Goal: Task Accomplishment & Management: Complete application form

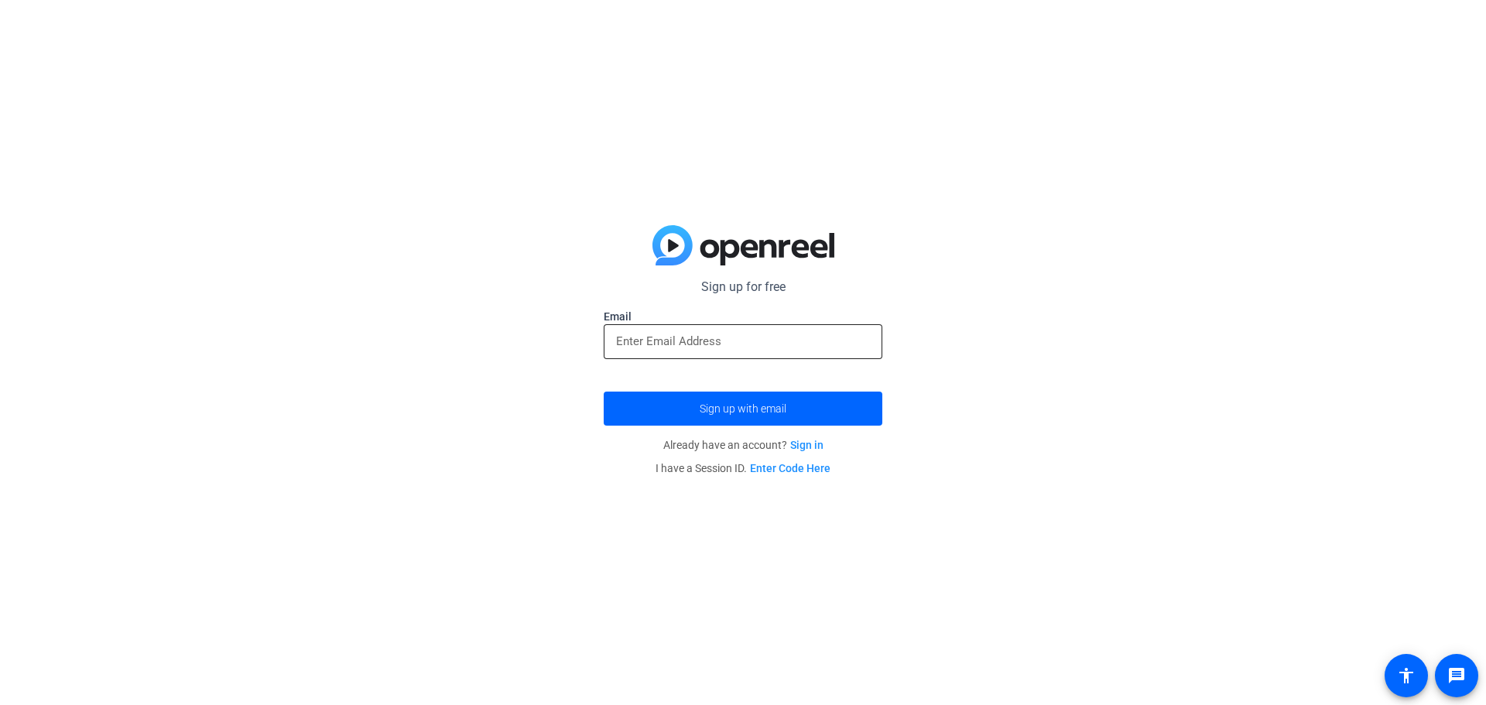
click at [706, 340] on input "email" at bounding box center [743, 341] width 254 height 19
type input "[EMAIL_ADDRESS][DOMAIN_NAME]"
click at [716, 417] on span "submit" at bounding box center [743, 408] width 279 height 37
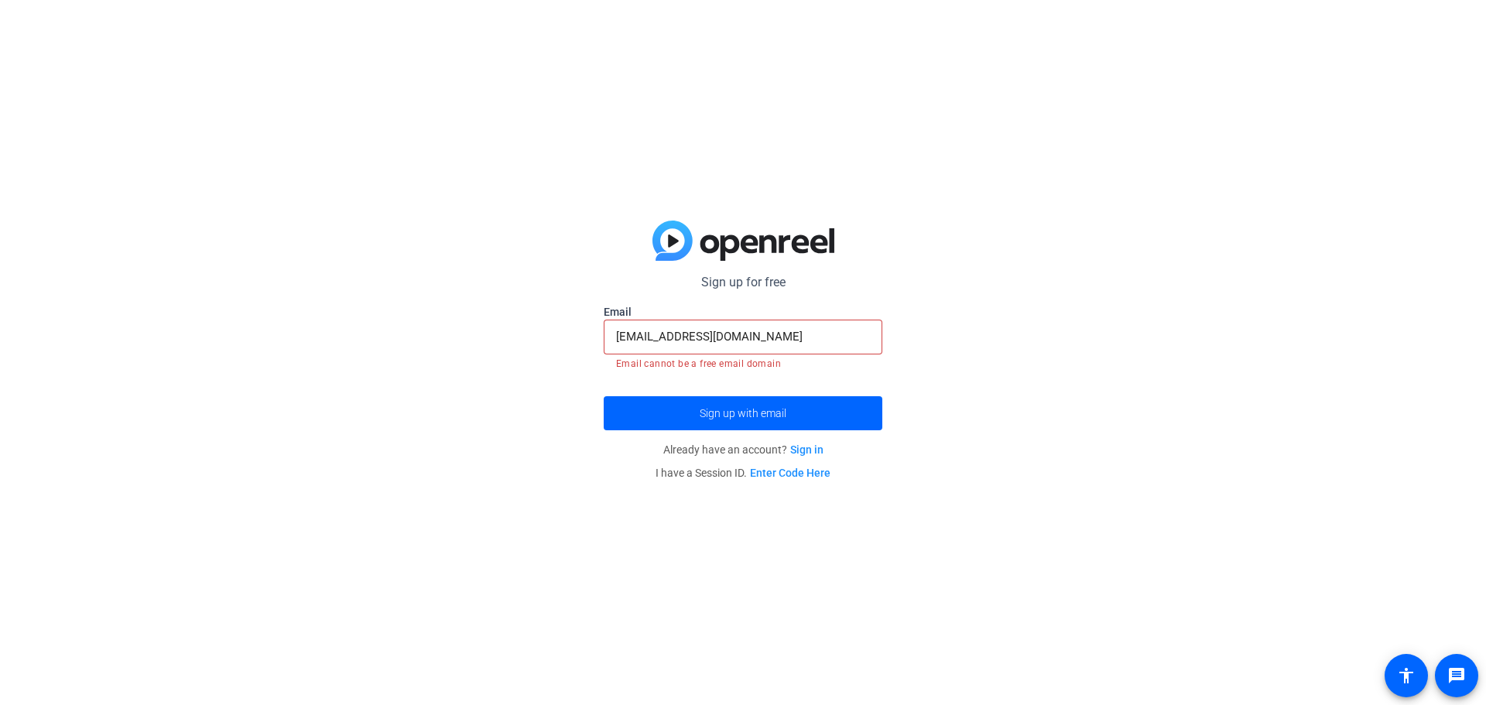
click at [799, 450] on link "Sign in" at bounding box center [806, 449] width 33 height 12
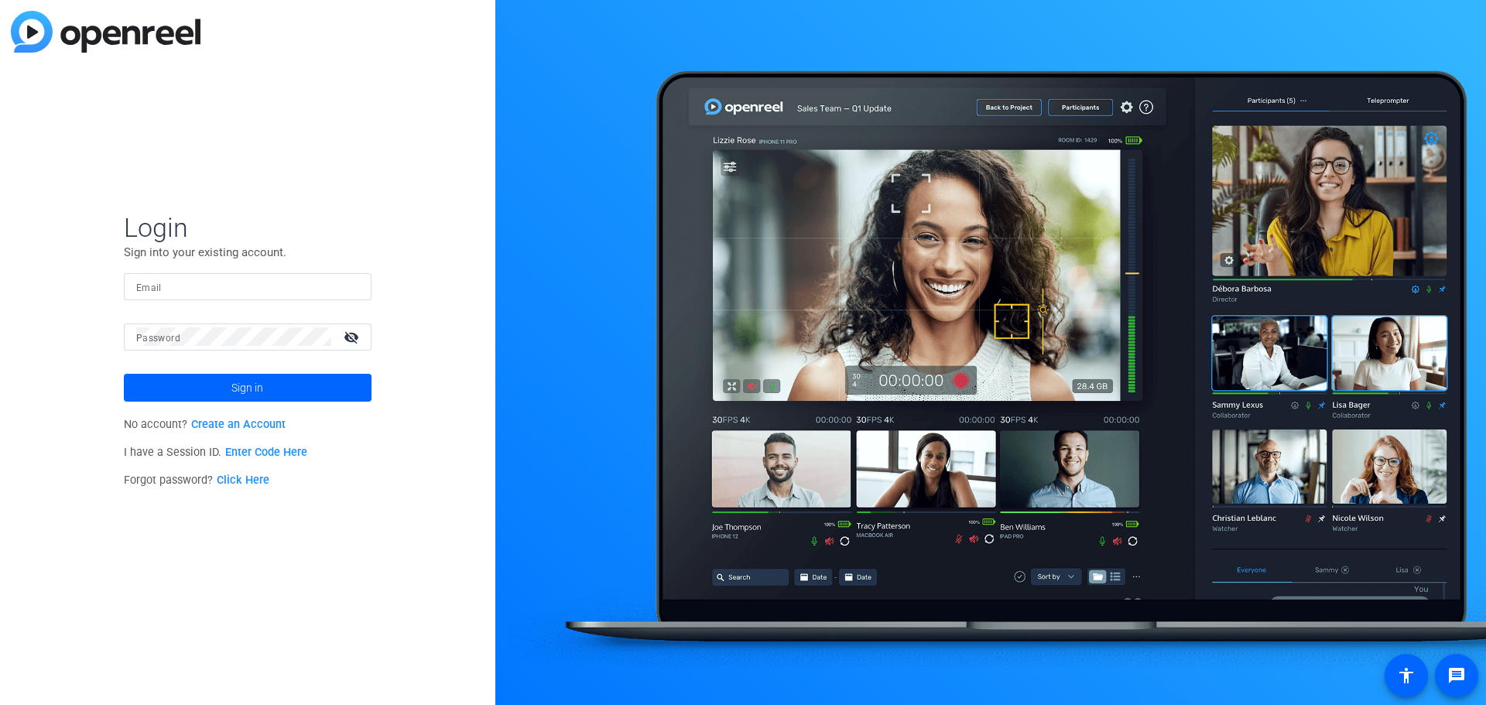
click at [296, 279] on input "Email" at bounding box center [247, 286] width 223 height 19
click at [259, 280] on input "Email" at bounding box center [247, 286] width 223 height 19
type input "[EMAIL_ADDRESS][DOMAIN_NAME]"
click at [252, 346] on div at bounding box center [233, 336] width 195 height 27
click at [296, 350] on div at bounding box center [233, 336] width 195 height 27
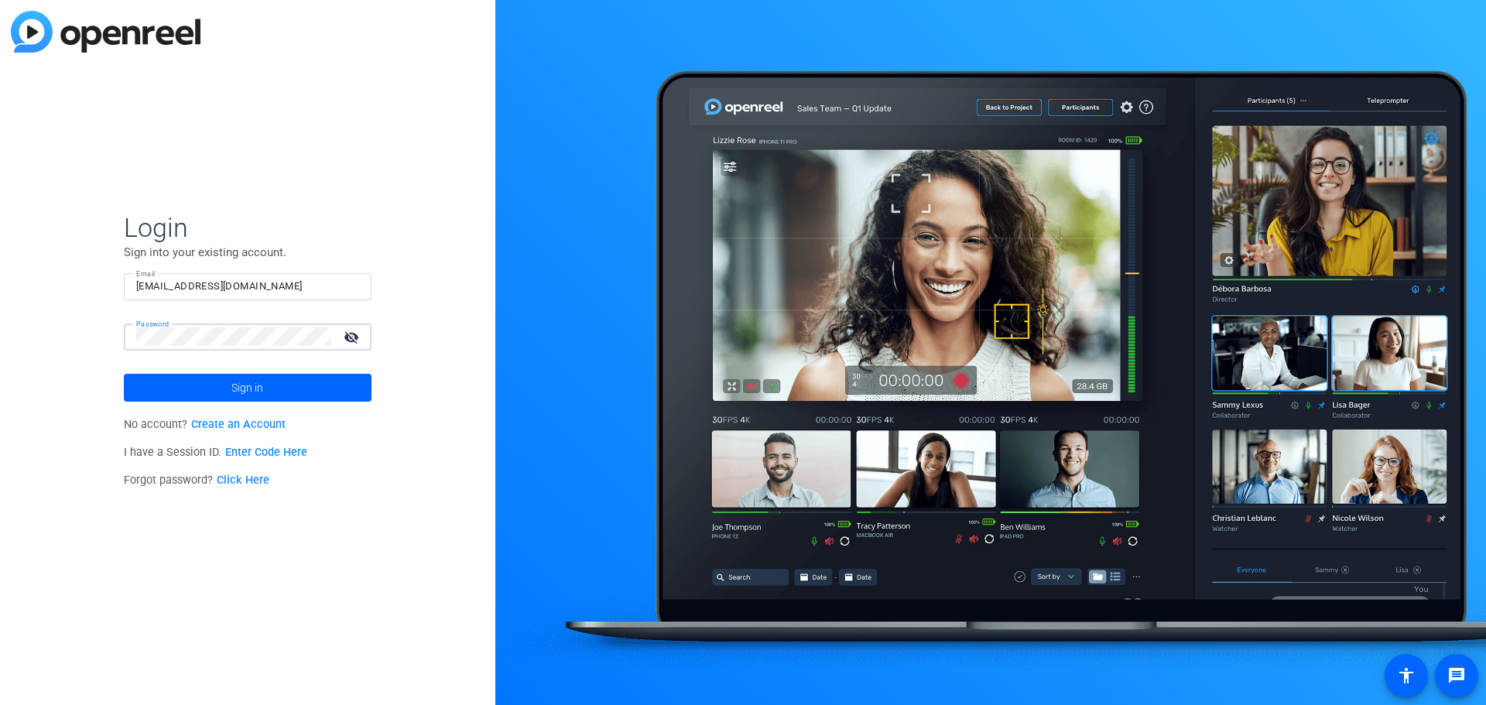
click at [296, 350] on div at bounding box center [233, 336] width 195 height 27
click at [243, 425] on link "Create an Account" at bounding box center [238, 424] width 94 height 13
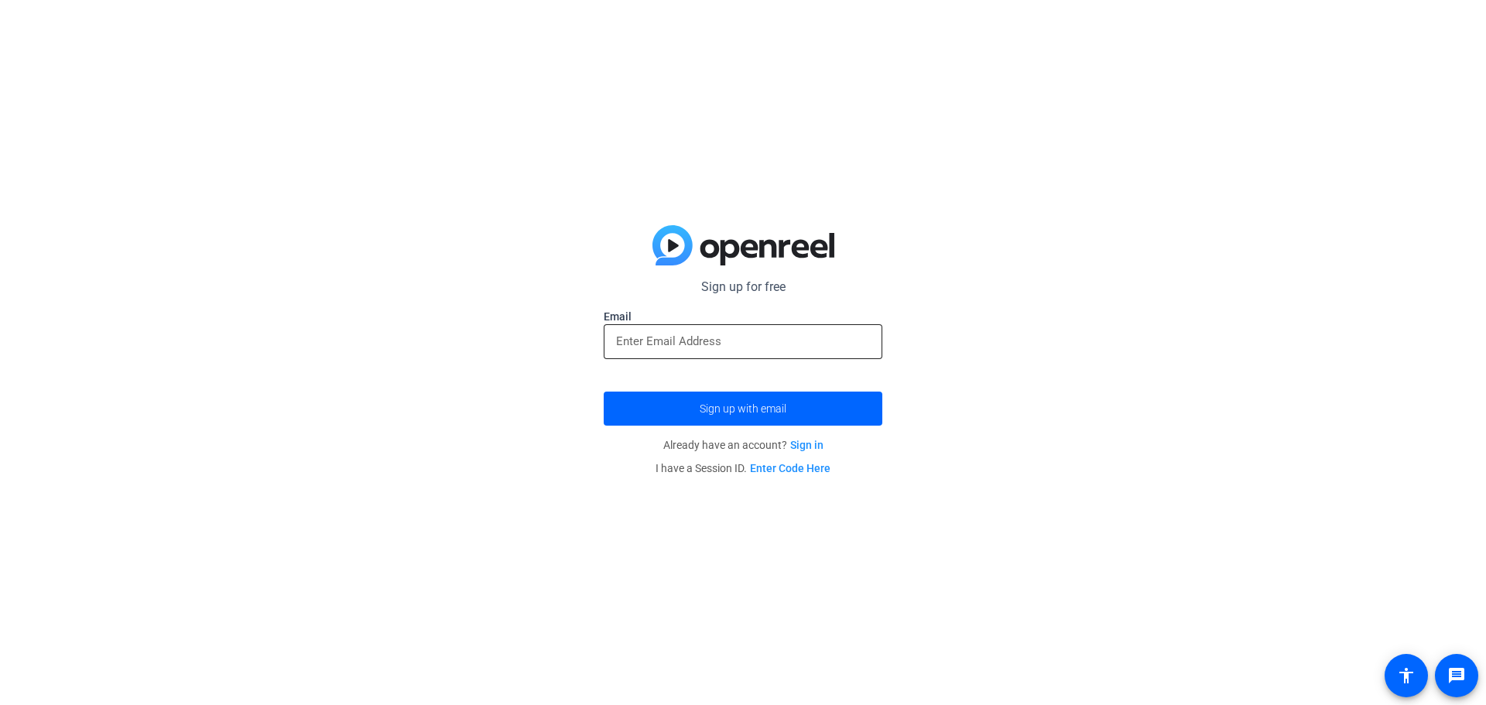
click at [680, 333] on input "email" at bounding box center [743, 341] width 254 height 19
click at [680, 329] on div at bounding box center [743, 341] width 254 height 35
click at [683, 337] on input "email" at bounding box center [743, 341] width 254 height 19
type input "[EMAIL_ADDRESS][DOMAIN_NAME]"
click at [727, 416] on span "submit" at bounding box center [743, 408] width 279 height 37
